Goal: Information Seeking & Learning: Find specific page/section

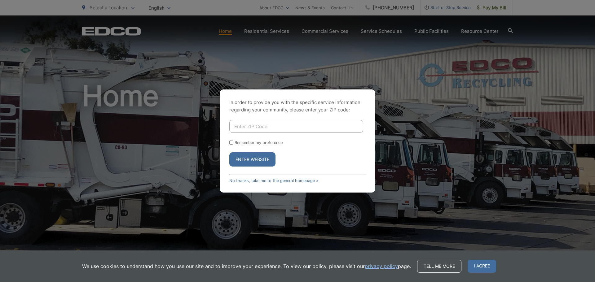
click at [289, 129] on input "Enter ZIP Code" at bounding box center [296, 126] width 134 height 13
type input "92027"
click at [229, 152] on button "Enter Website" at bounding box center [252, 159] width 46 height 14
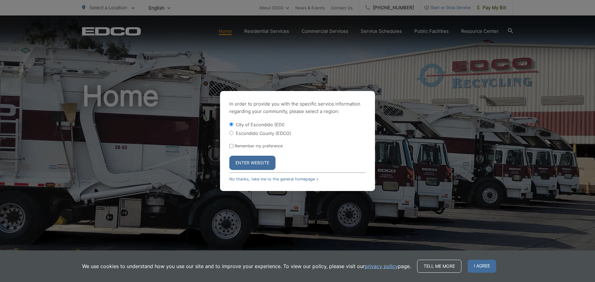
click at [243, 158] on button "Enter Website" at bounding box center [252, 163] width 46 height 14
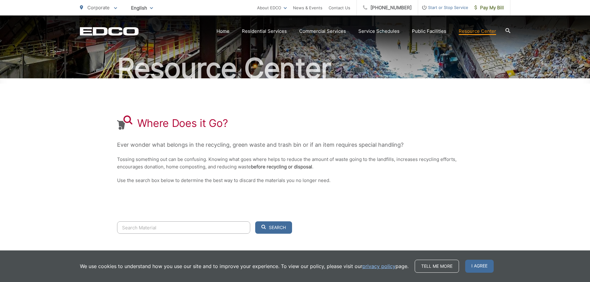
scroll to position [91, 0]
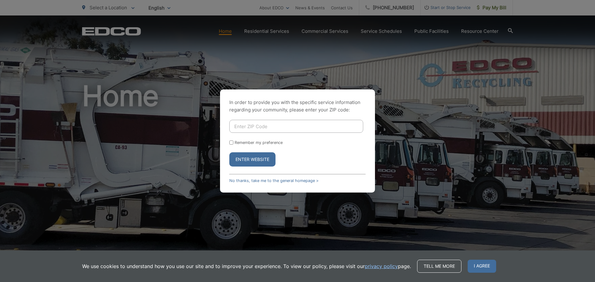
click at [306, 127] on input "Enter ZIP Code" at bounding box center [296, 126] width 134 height 13
